Goal: Task Accomplishment & Management: Manage account settings

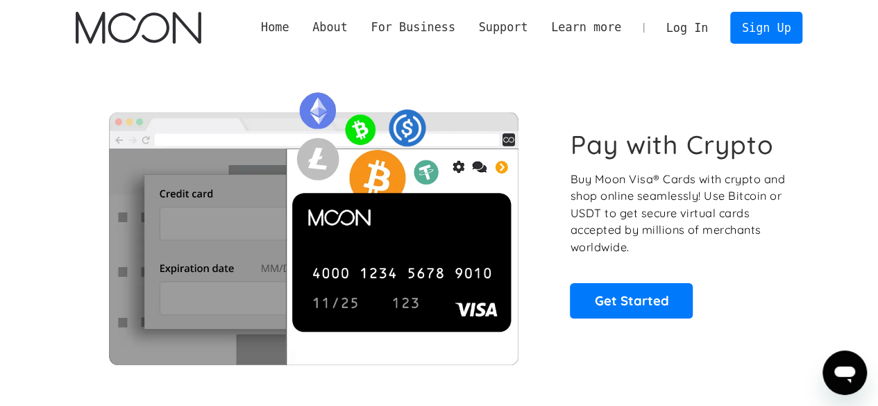
click at [715, 31] on link "Log In" at bounding box center [687, 27] width 65 height 31
